Goal: Information Seeking & Learning: Learn about a topic

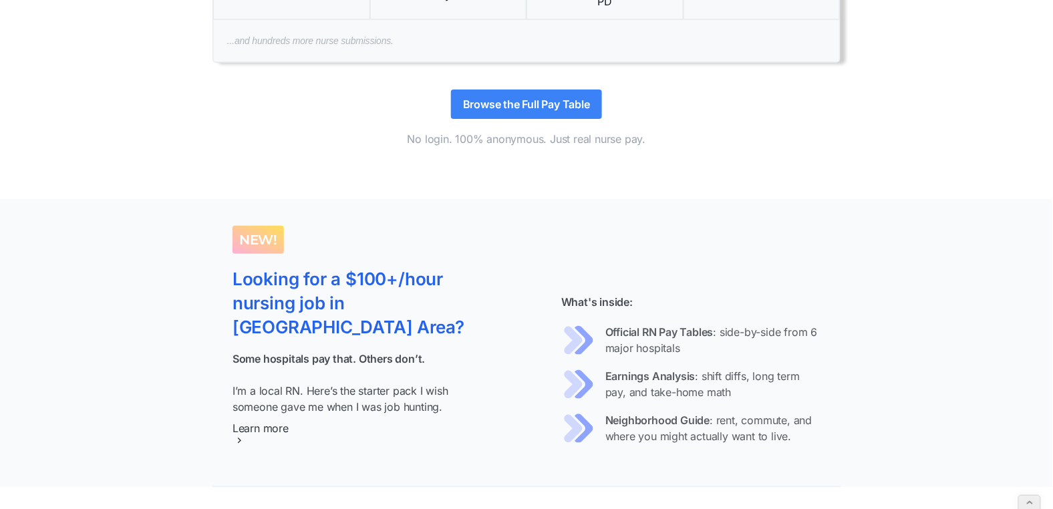
scroll to position [1275, 0]
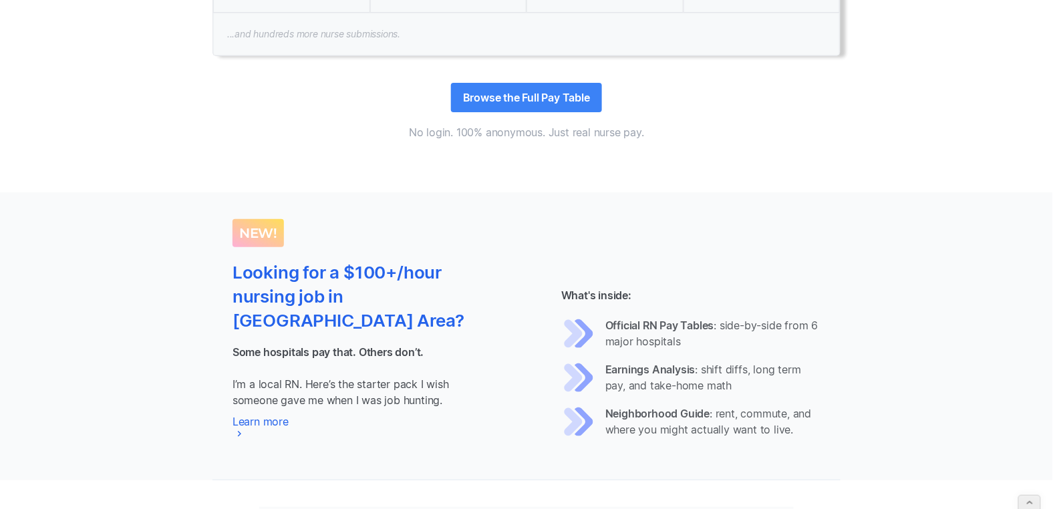
click at [251, 426] on div "Looking for a $100+/hour nursing job in [GEOGRAPHIC_DATA] Area? Some hospitals …" at bounding box center [349, 350] width 235 height 179
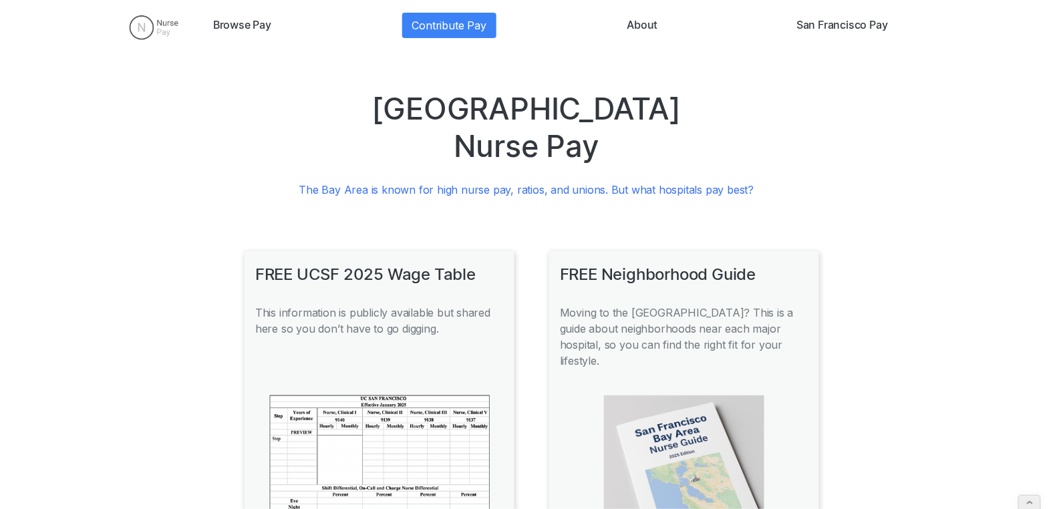
click at [141, 34] on img at bounding box center [153, 27] width 71 height 33
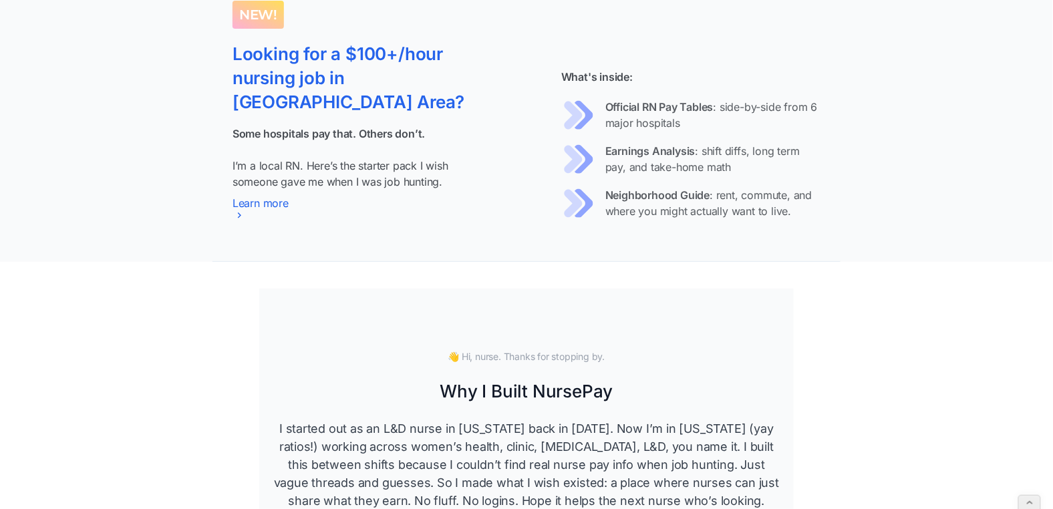
scroll to position [1478, 0]
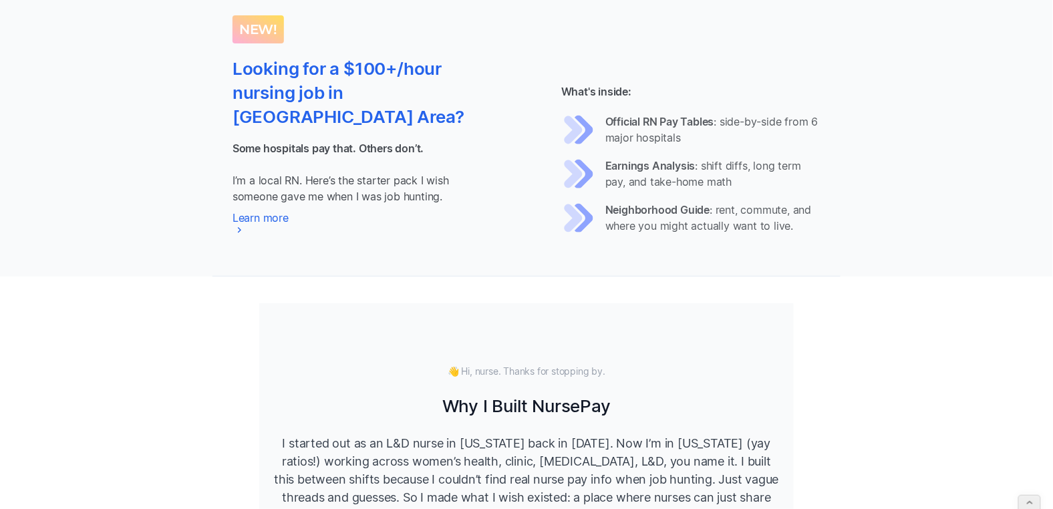
click at [458, 196] on p "Some hospitals pay that. Others don’t. I’m a local RN. Here’s the starter pack …" at bounding box center [349, 172] width 235 height 64
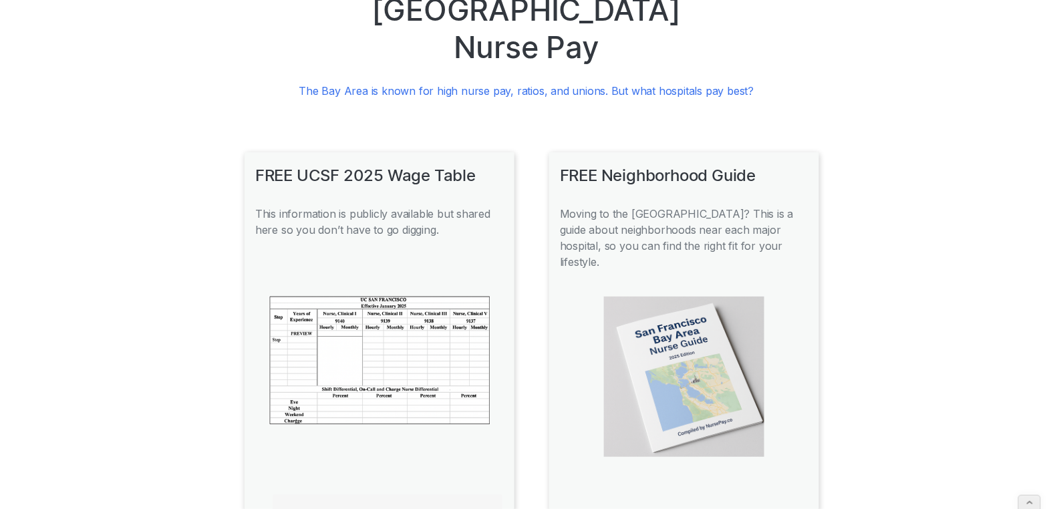
scroll to position [102, 0]
